Goal: Find contact information: Find contact information

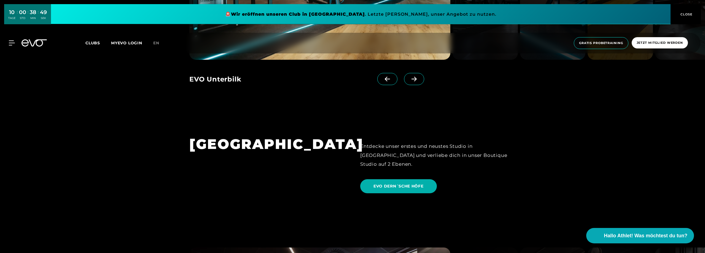
scroll to position [1267, 0]
click at [395, 180] on span "EVO DERN´SCHE HÖFE" at bounding box center [398, 187] width 77 height 14
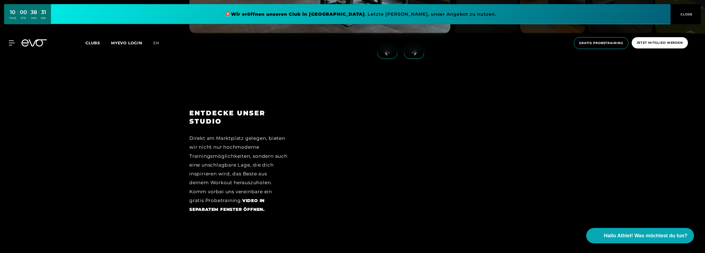
scroll to position [854, 0]
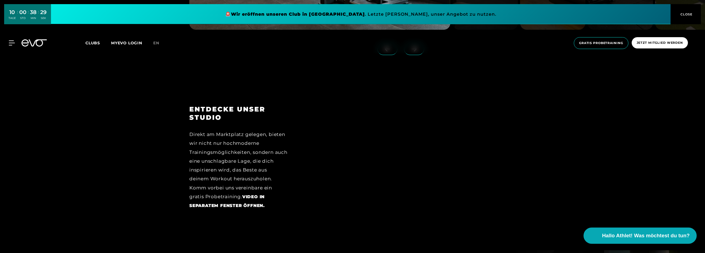
click at [654, 235] on span "Hallo Athlet! Was möchtest du tun?" at bounding box center [646, 236] width 88 height 8
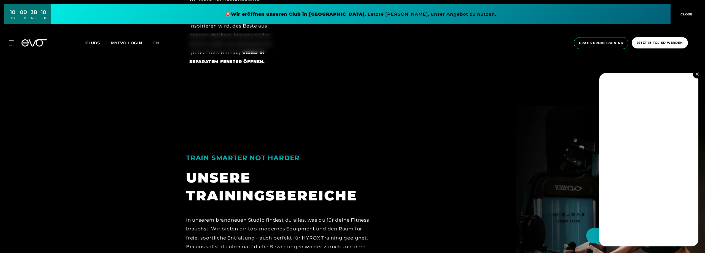
scroll to position [1047, 0]
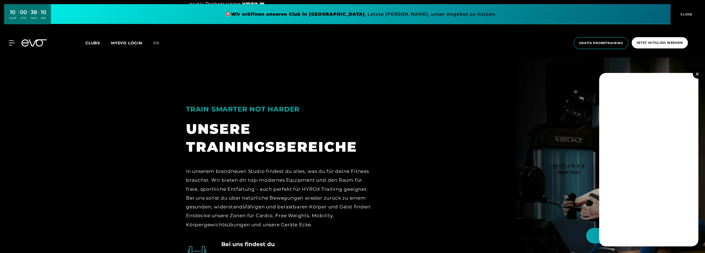
click at [699, 75] on button at bounding box center [697, 74] width 9 height 9
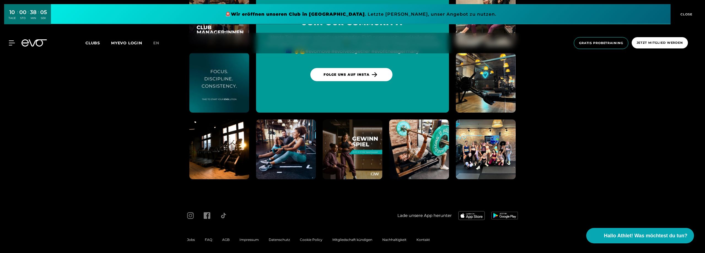
scroll to position [2659, 0]
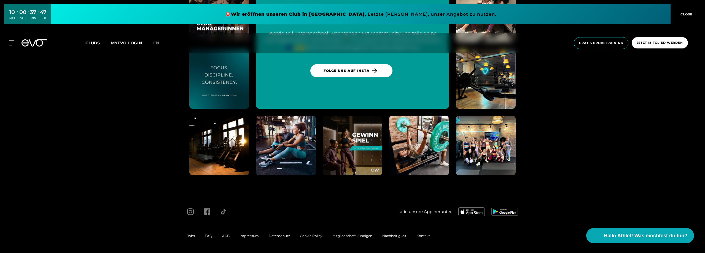
click at [254, 237] on span "Impressum" at bounding box center [248, 236] width 19 height 4
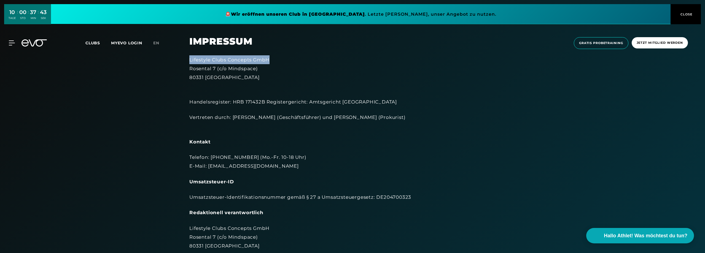
drag, startPoint x: 269, startPoint y: 58, endPoint x: 163, endPoint y: 61, distance: 106.4
click at [163, 61] on section "Impressum Lifestyle Clubs Concepts GmbH Rosental 7 (c/o Mindspace) 80331 Münche…" at bounding box center [352, 211] width 705 height 423
copy div "Lifestyle Clubs Concepts GmbH"
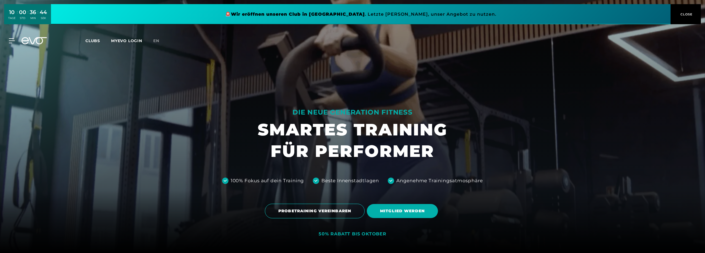
click at [361, 18] on link at bounding box center [360, 14] width 619 height 20
click at [9, 41] on icon at bounding box center [13, 41] width 8 height 4
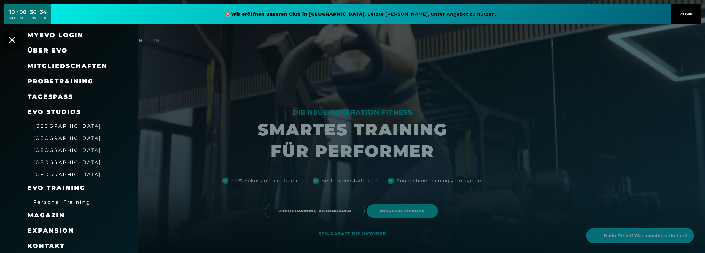
scroll to position [16, 0]
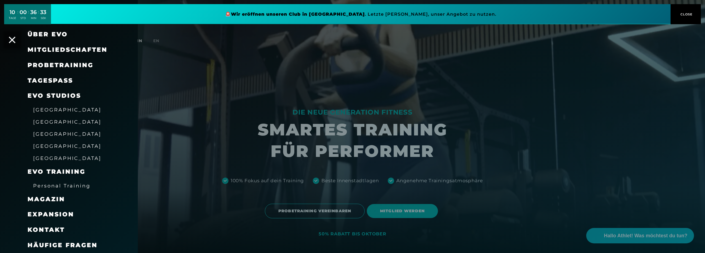
click at [52, 229] on span "Kontakt" at bounding box center [46, 229] width 37 height 7
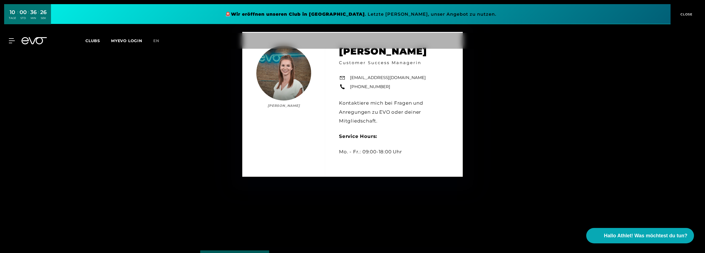
scroll to position [165, 0]
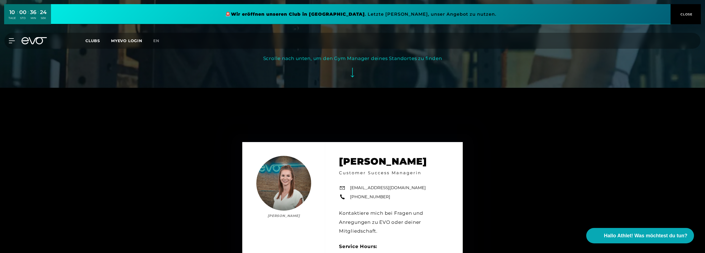
click at [355, 58] on div "Scrolle nach unten, um den Gym Manager deines Standortes zu finden" at bounding box center [352, 58] width 179 height 9
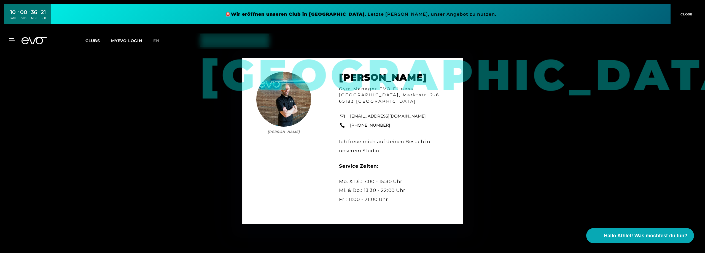
scroll to position [501, 0]
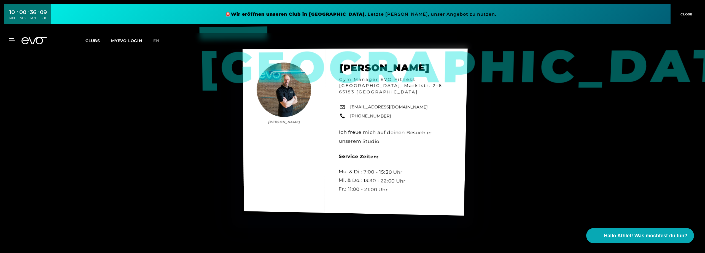
click at [383, 105] on link "[EMAIL_ADDRESS][DOMAIN_NAME]" at bounding box center [389, 107] width 78 height 7
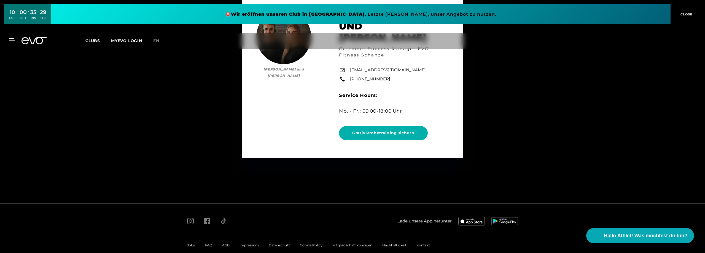
scroll to position [3097, 0]
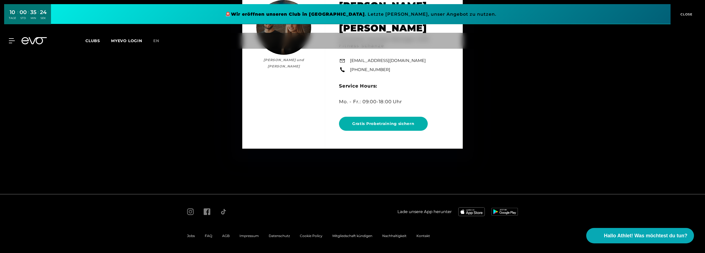
click at [190, 235] on span "Jobs" at bounding box center [191, 236] width 8 height 4
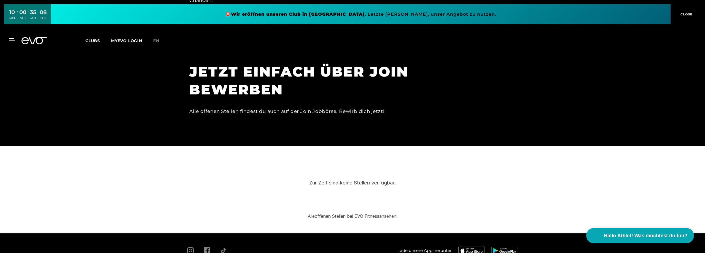
scroll to position [1736, 0]
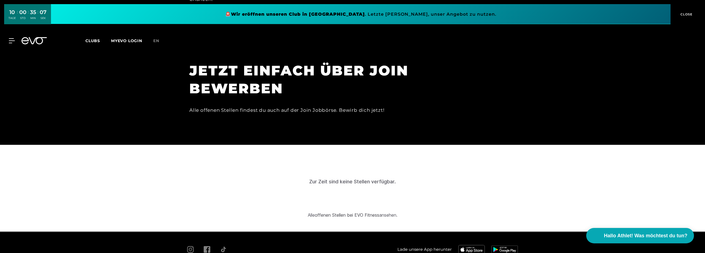
click at [342, 167] on div "Zur Zeit sind keine Stellen verfügbar." at bounding box center [352, 182] width 691 height 54
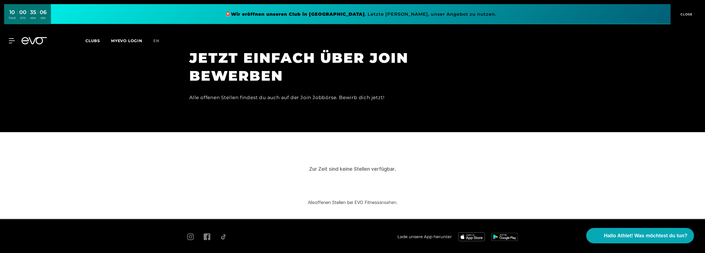
scroll to position [1754, 0]
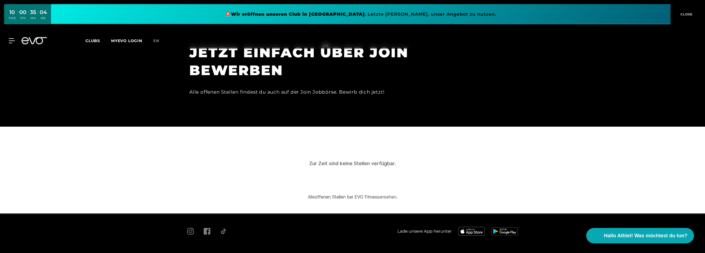
click at [36, 39] on icon at bounding box center [33, 40] width 25 height 7
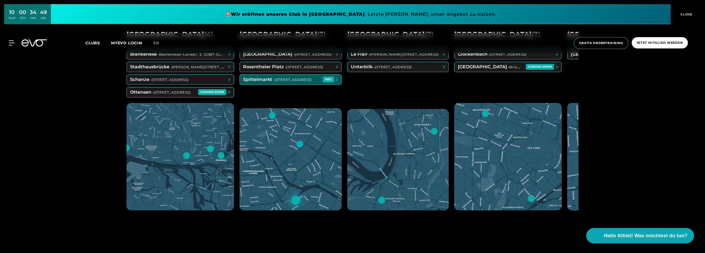
scroll to position [331, 0]
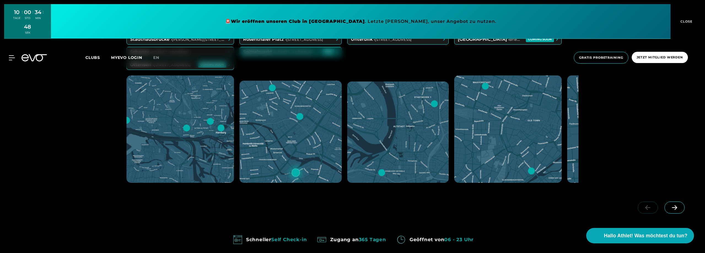
click at [673, 210] on icon at bounding box center [674, 207] width 10 height 5
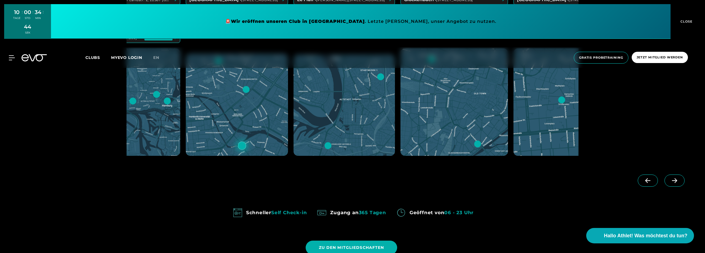
scroll to position [358, 0]
click at [675, 182] on icon at bounding box center [674, 180] width 5 height 5
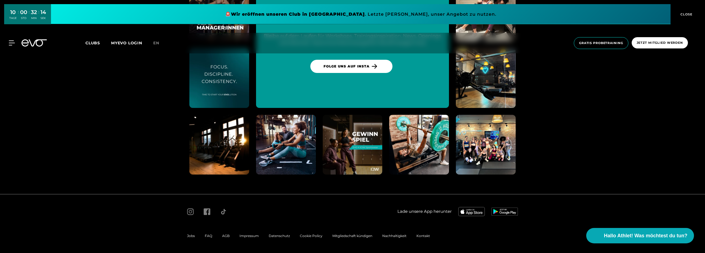
scroll to position [2895, 0]
click at [254, 239] on div "Impressum" at bounding box center [248, 236] width 29 height 7
click at [251, 235] on span "Impressum" at bounding box center [248, 236] width 19 height 4
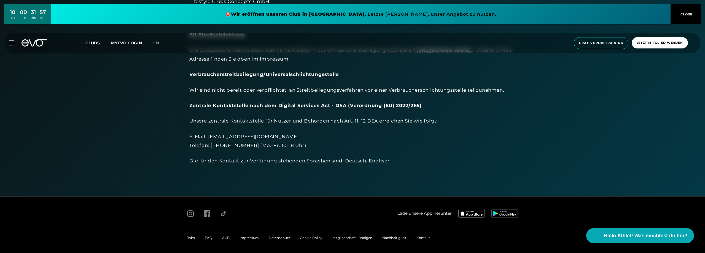
scroll to position [229, 0]
